Goal: Transaction & Acquisition: Purchase product/service

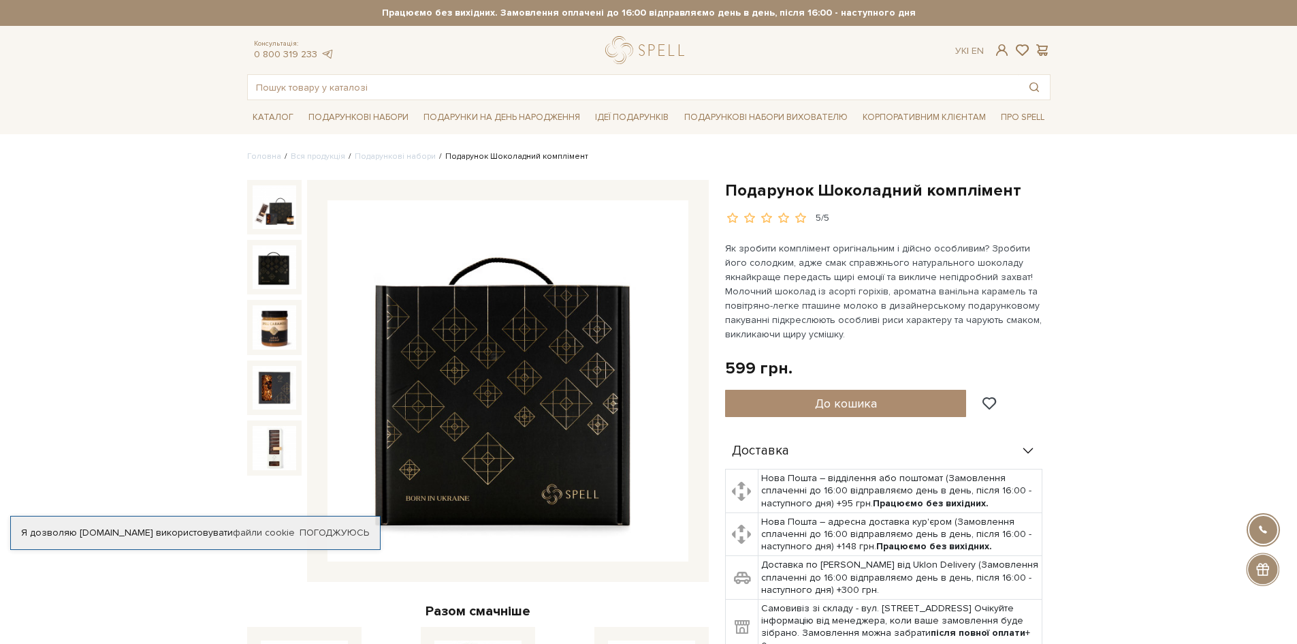
click at [663, 390] on img at bounding box center [508, 380] width 361 height 361
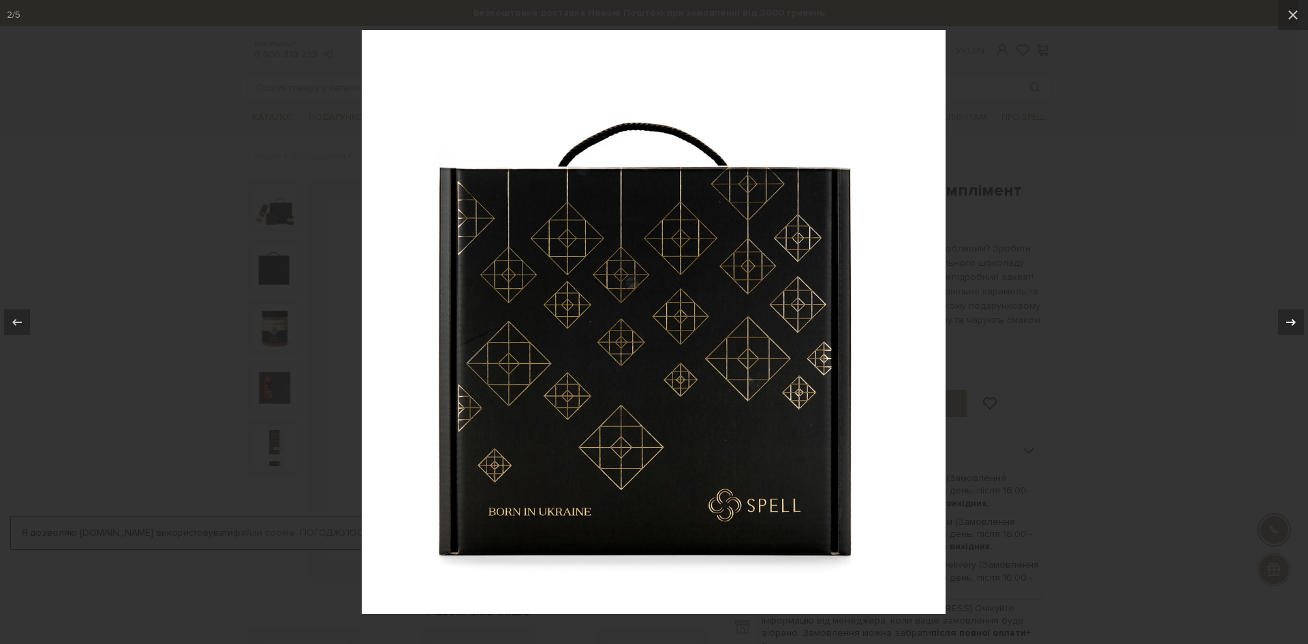
click at [1292, 318] on icon at bounding box center [1290, 322] width 16 height 16
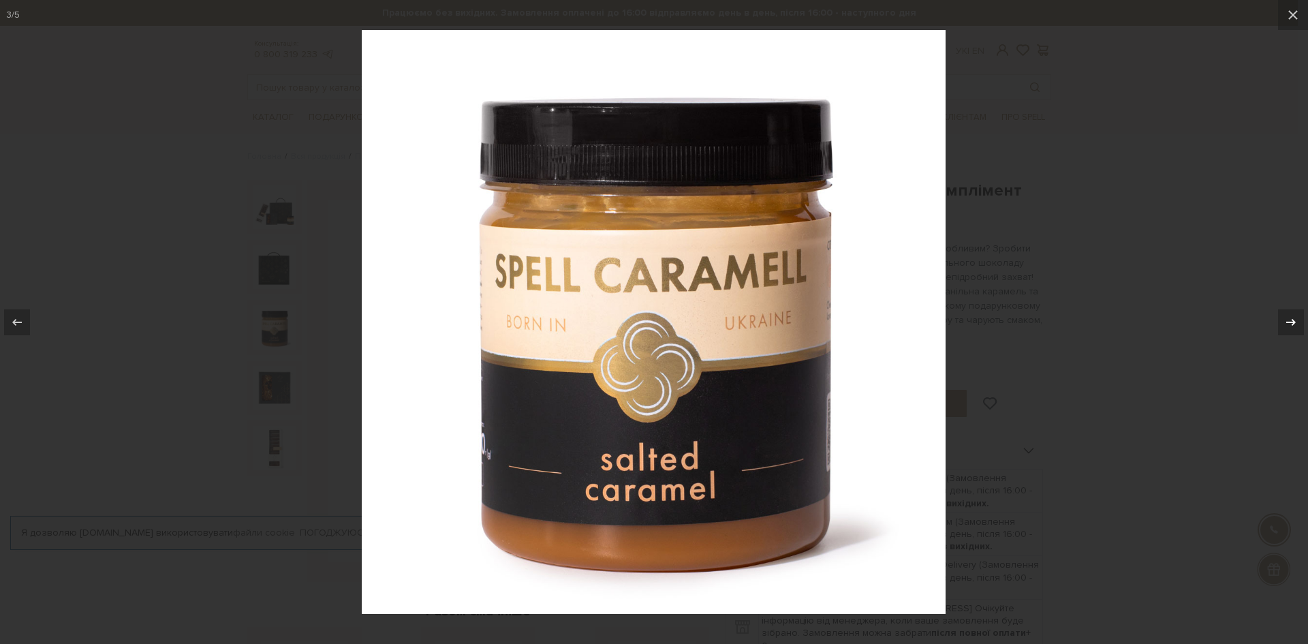
click at [1289, 325] on icon at bounding box center [1290, 322] width 16 height 16
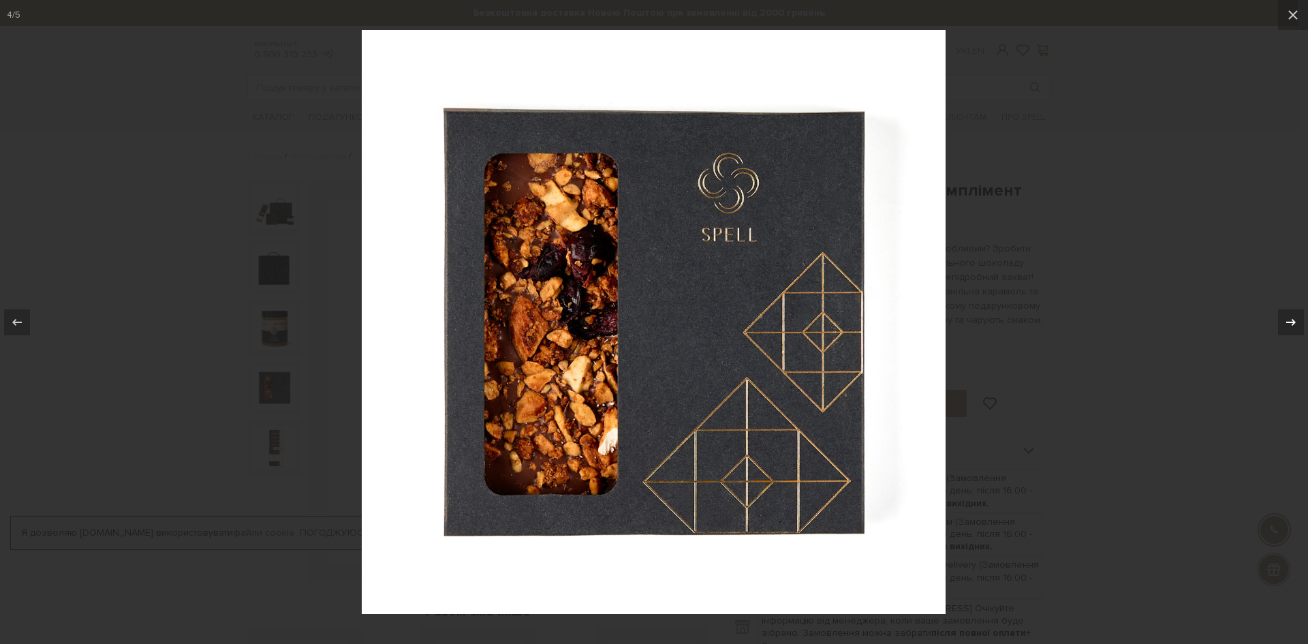
click at [1276, 321] on button at bounding box center [1284, 322] width 48 height 68
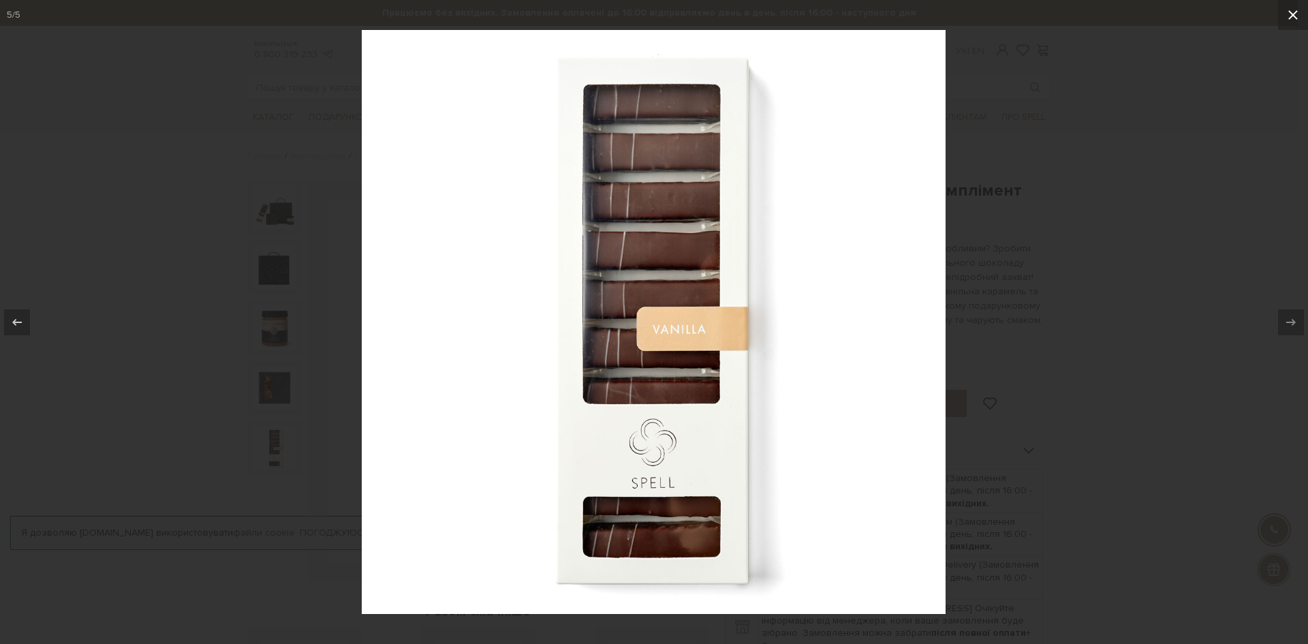
click at [1290, 16] on icon at bounding box center [1292, 15] width 16 height 16
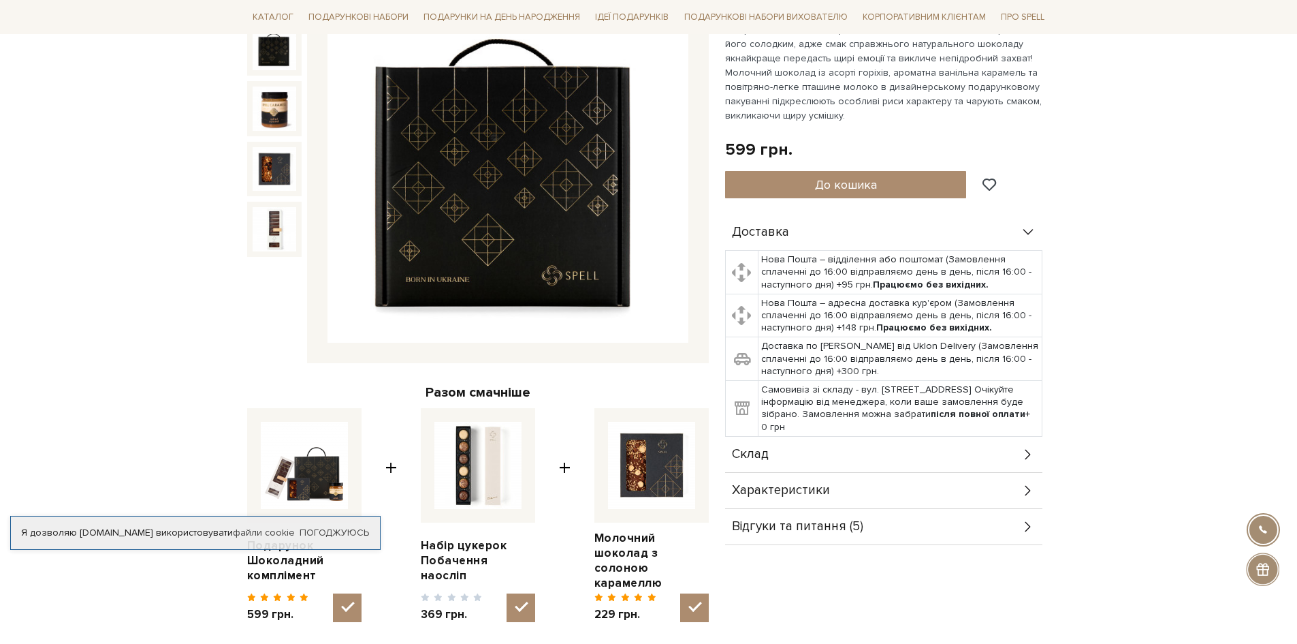
scroll to position [136, 0]
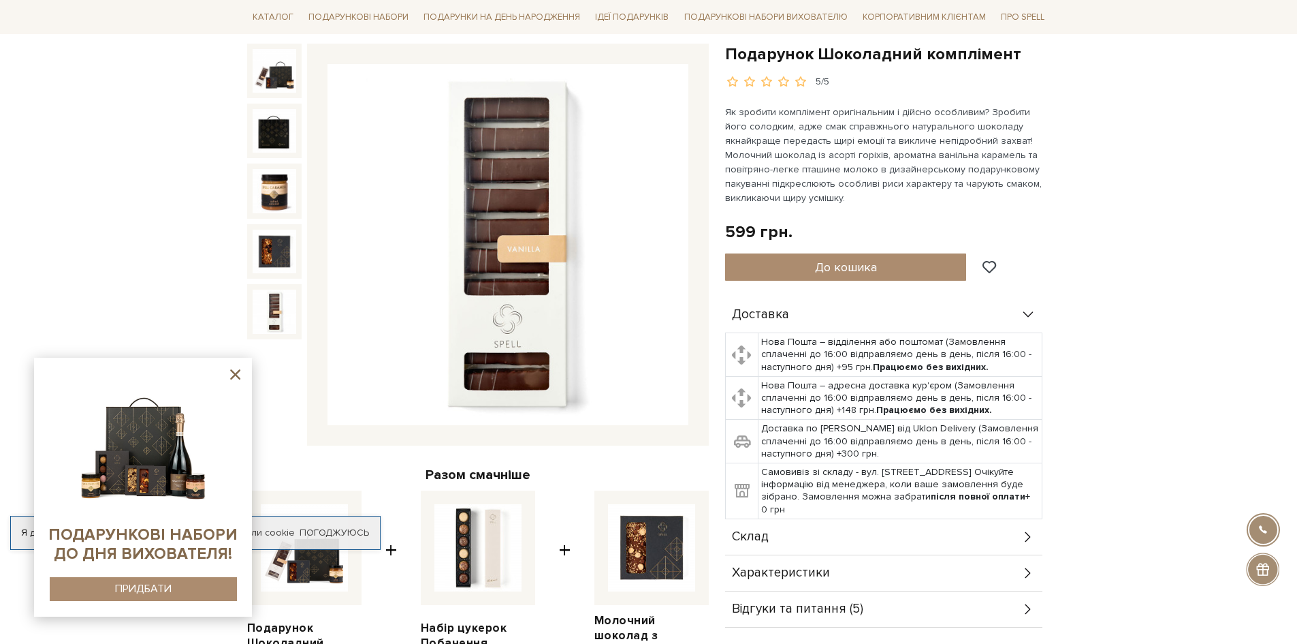
click at [191, 420] on img at bounding box center [143, 442] width 139 height 139
click at [146, 502] on img at bounding box center [143, 442] width 139 height 139
click at [144, 590] on div "ПРИДБАТИ" at bounding box center [143, 588] width 57 height 13
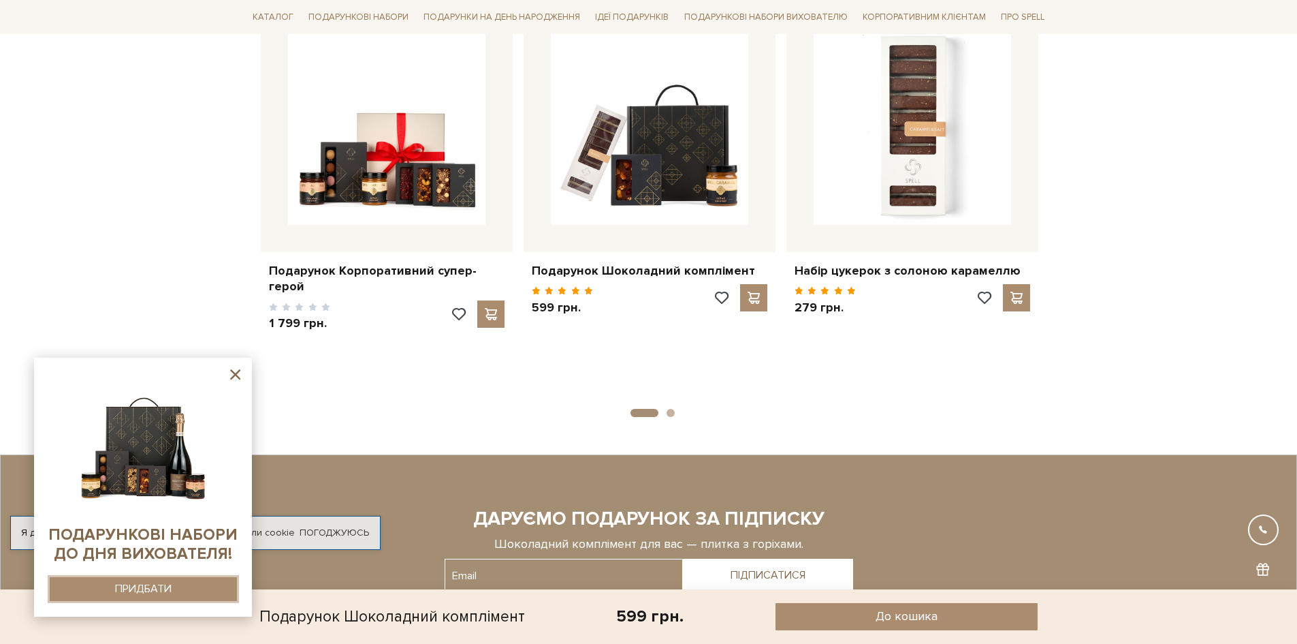
scroll to position [1158, 0]
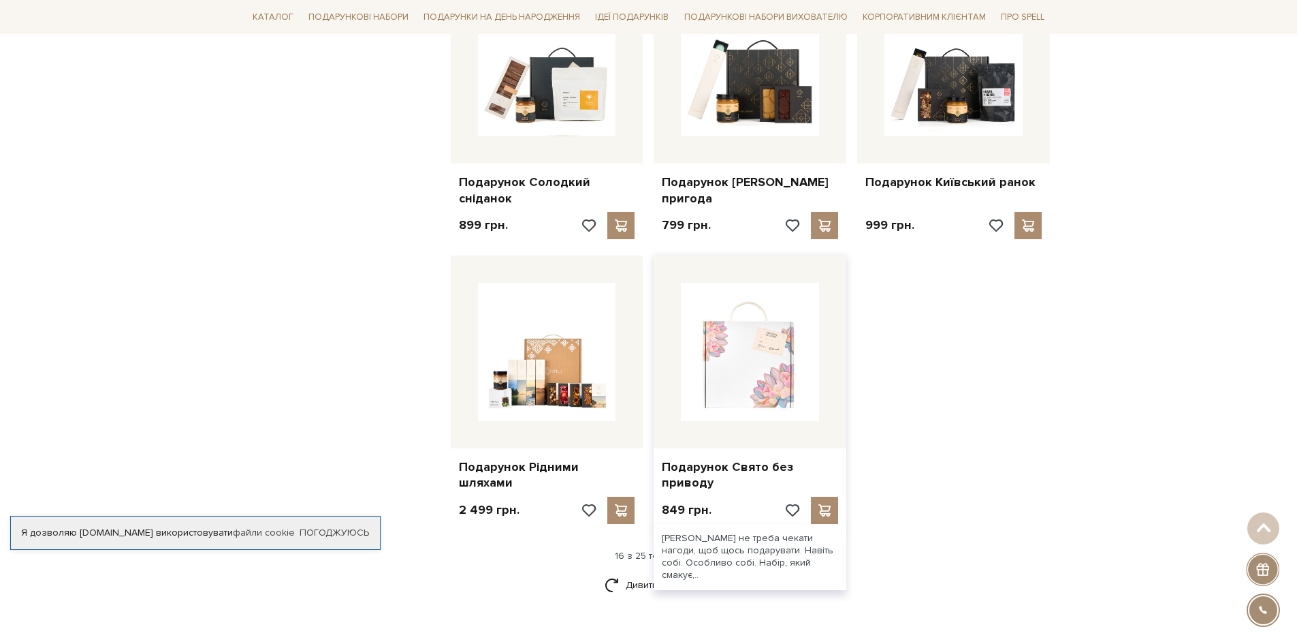
scroll to position [1294, 0]
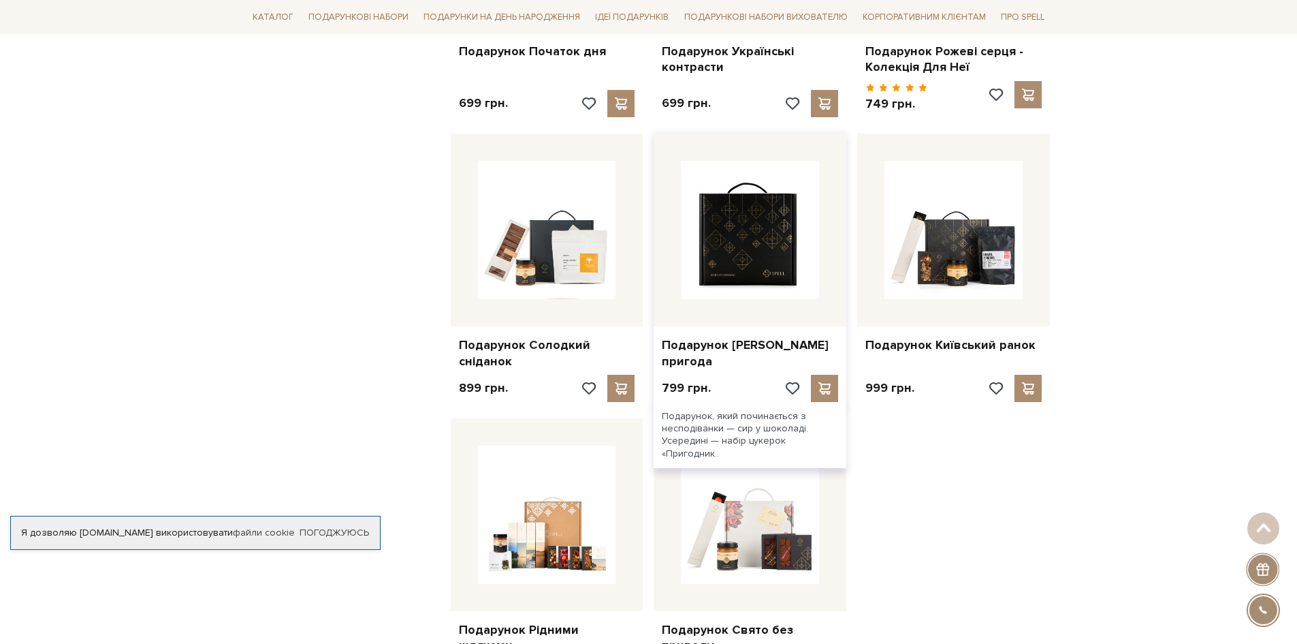
click at [749, 251] on img at bounding box center [750, 230] width 138 height 138
